Goal: Task Accomplishment & Management: Use online tool/utility

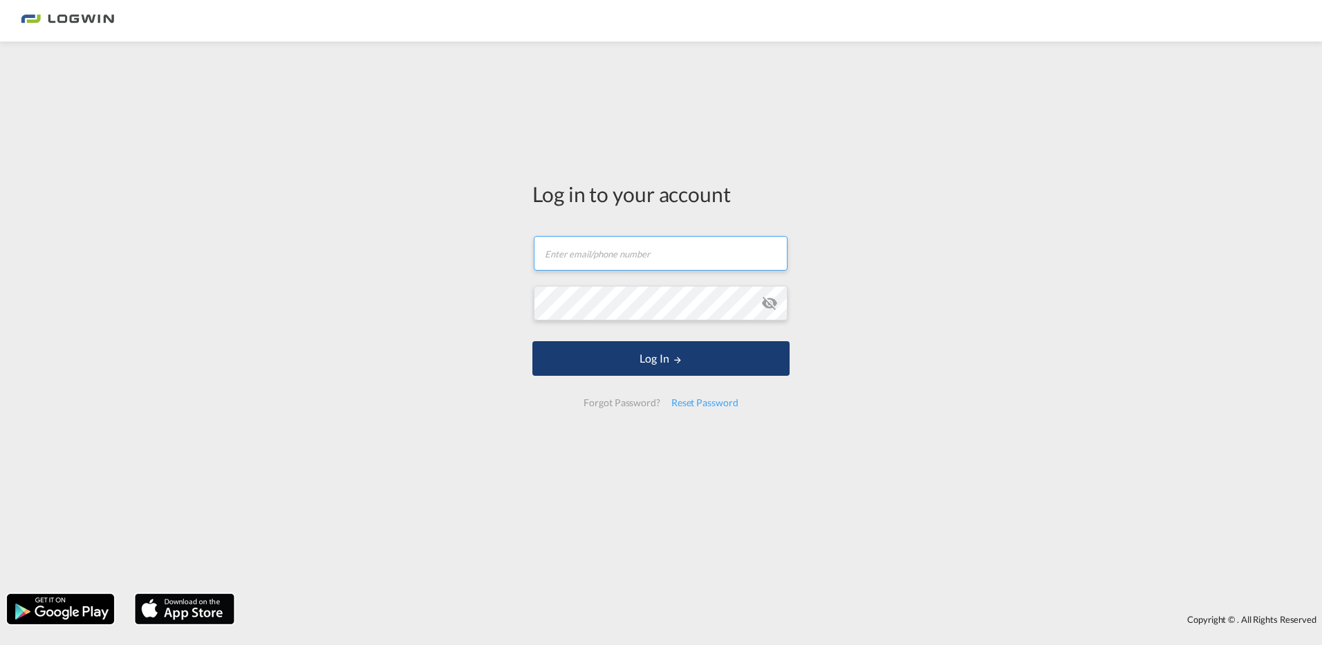
type input "reinhard.grundbichler@logwin-logistics.com"
click at [654, 360] on button "Log In" at bounding box center [661, 358] width 257 height 35
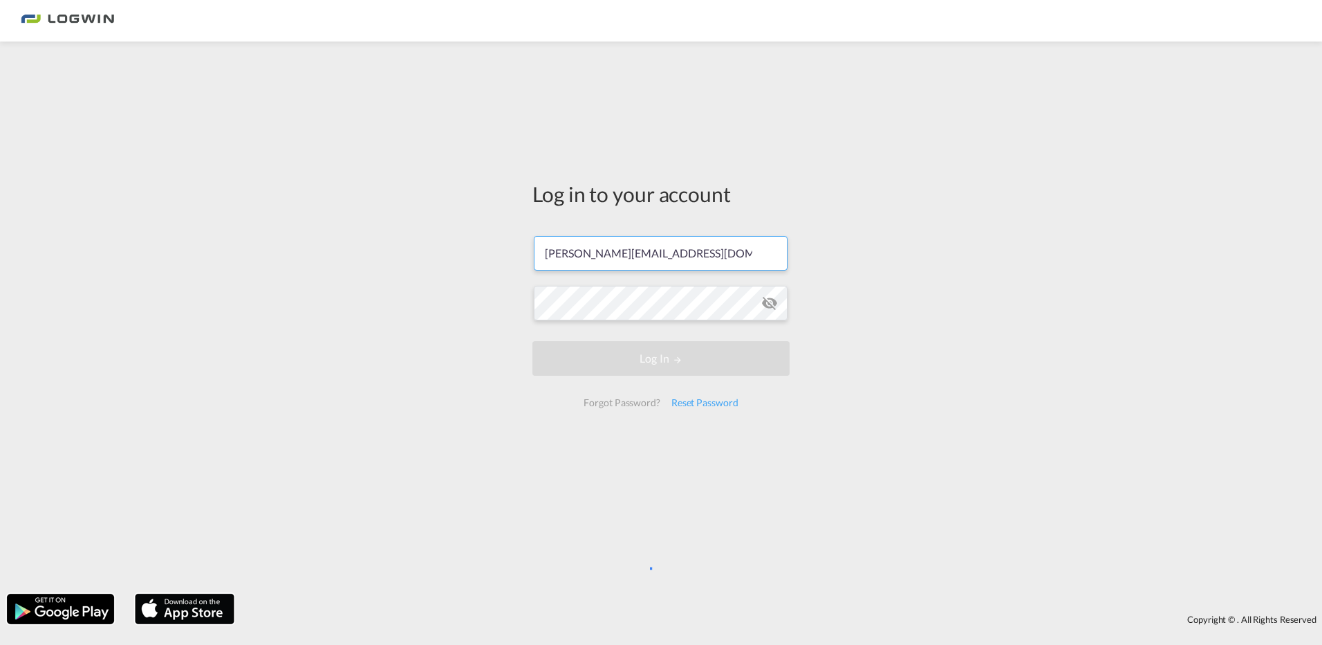
scroll to position [0, 6]
